Goal: Information Seeking & Learning: Learn about a topic

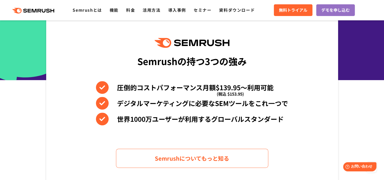
scroll to position [127, 0]
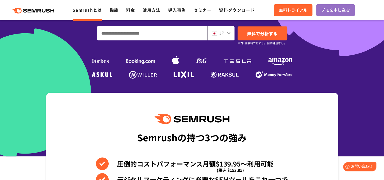
click at [92, 12] on link "Semrushとは" at bounding box center [87, 10] width 29 height 6
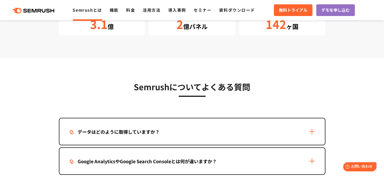
scroll to position [1040, 0]
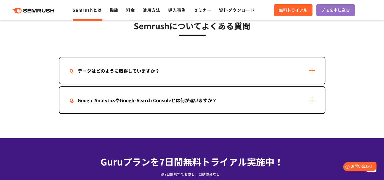
click at [141, 79] on div "データはどのように取得していますか？" at bounding box center [191, 70] width 265 height 26
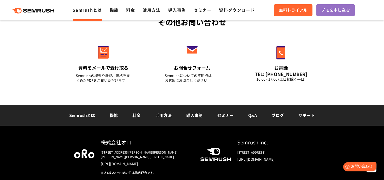
scroll to position [1332, 0]
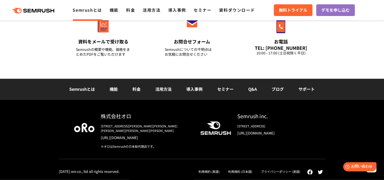
click at [187, 92] on link "導入事例" at bounding box center [194, 89] width 16 height 6
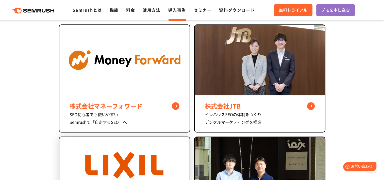
scroll to position [279, 0]
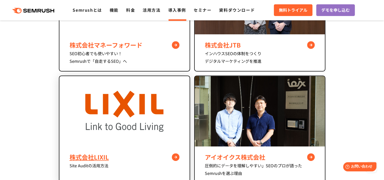
click at [140, 115] on img at bounding box center [124, 111] width 78 height 70
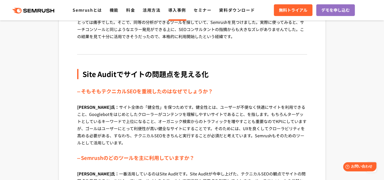
scroll to position [456, 0]
